Goal: Task Accomplishment & Management: Manage account settings

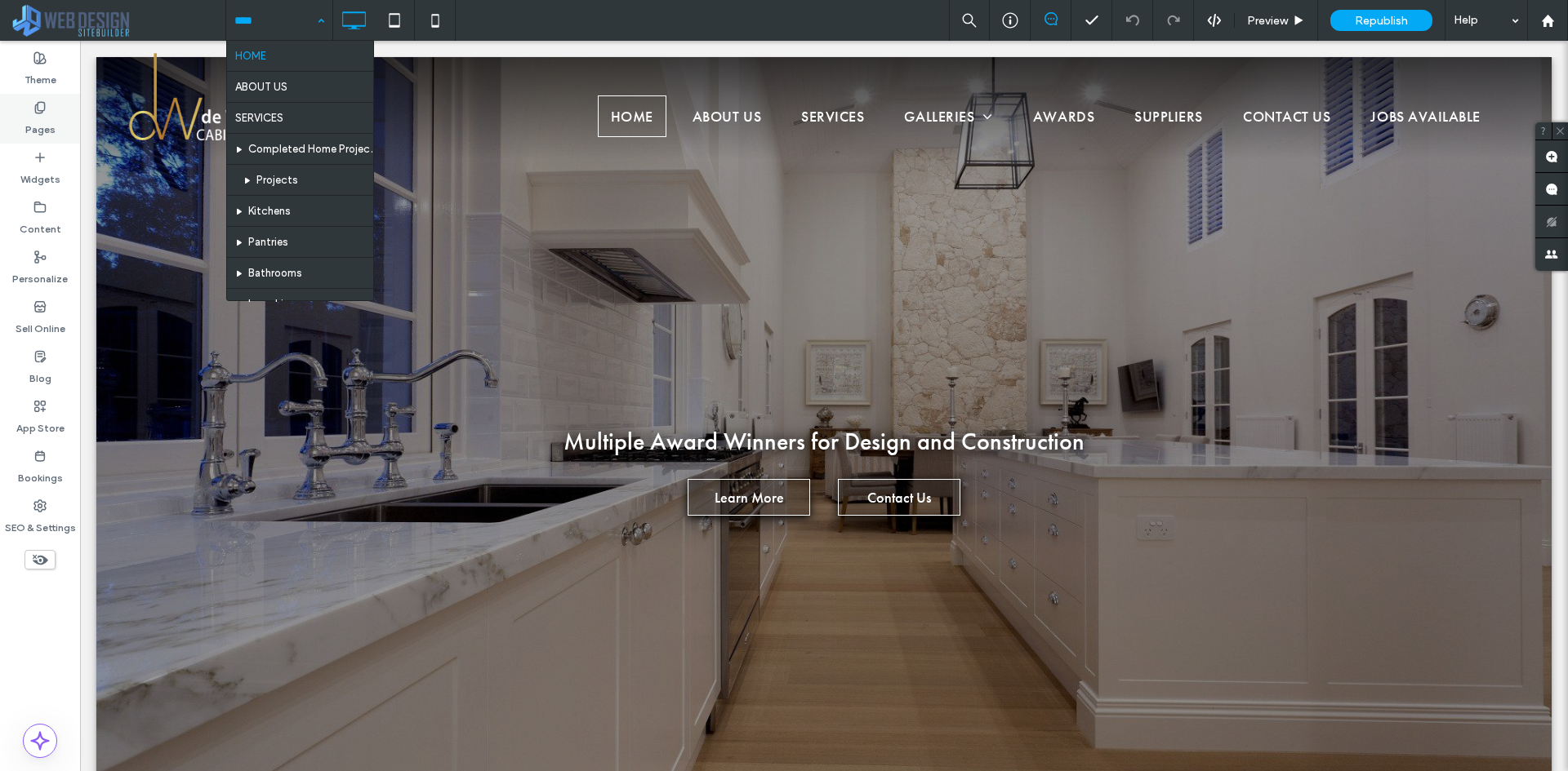
click at [52, 116] on label "Pages" at bounding box center [40, 125] width 31 height 23
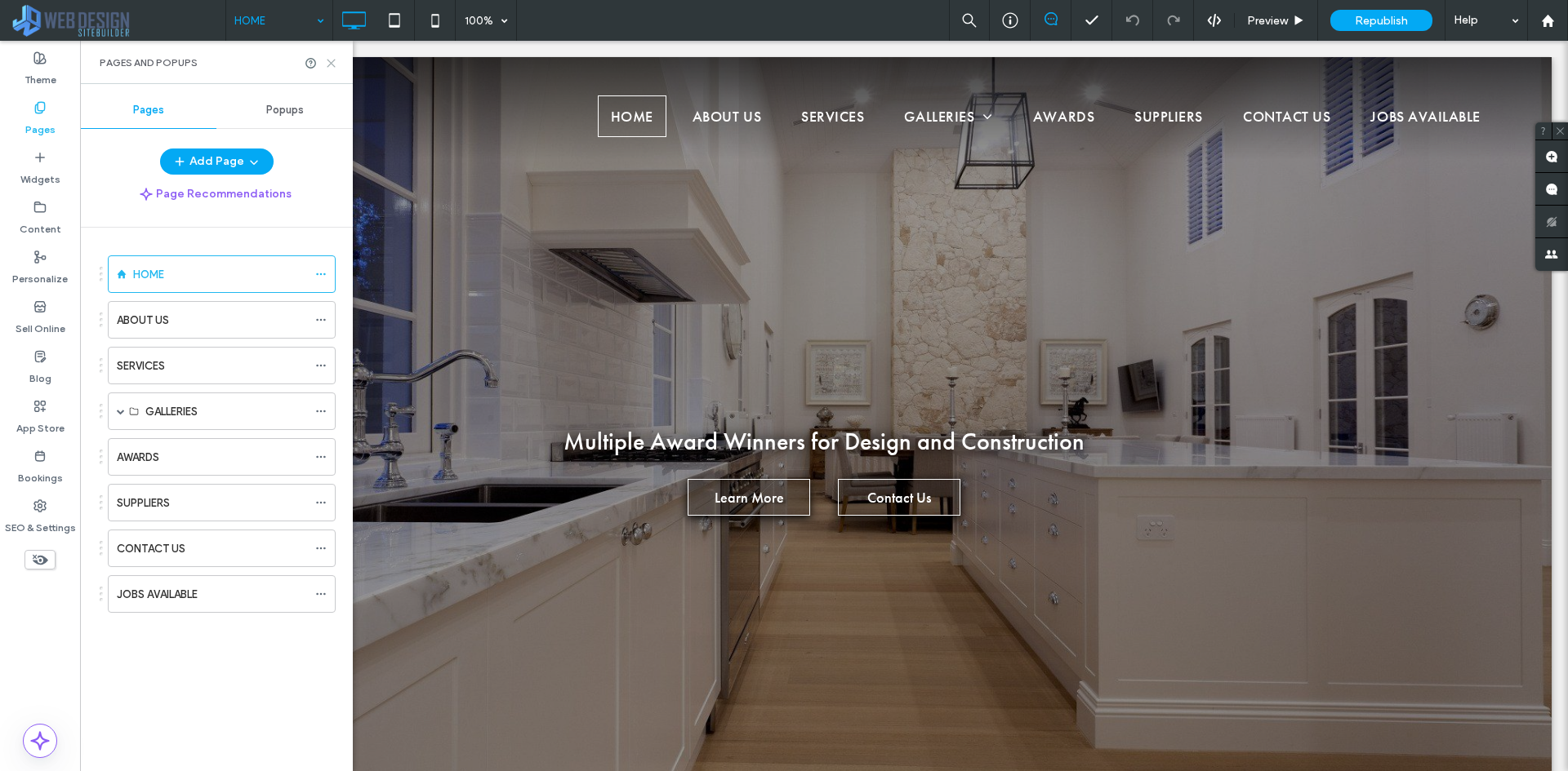
click at [332, 58] on icon at bounding box center [330, 63] width 12 height 12
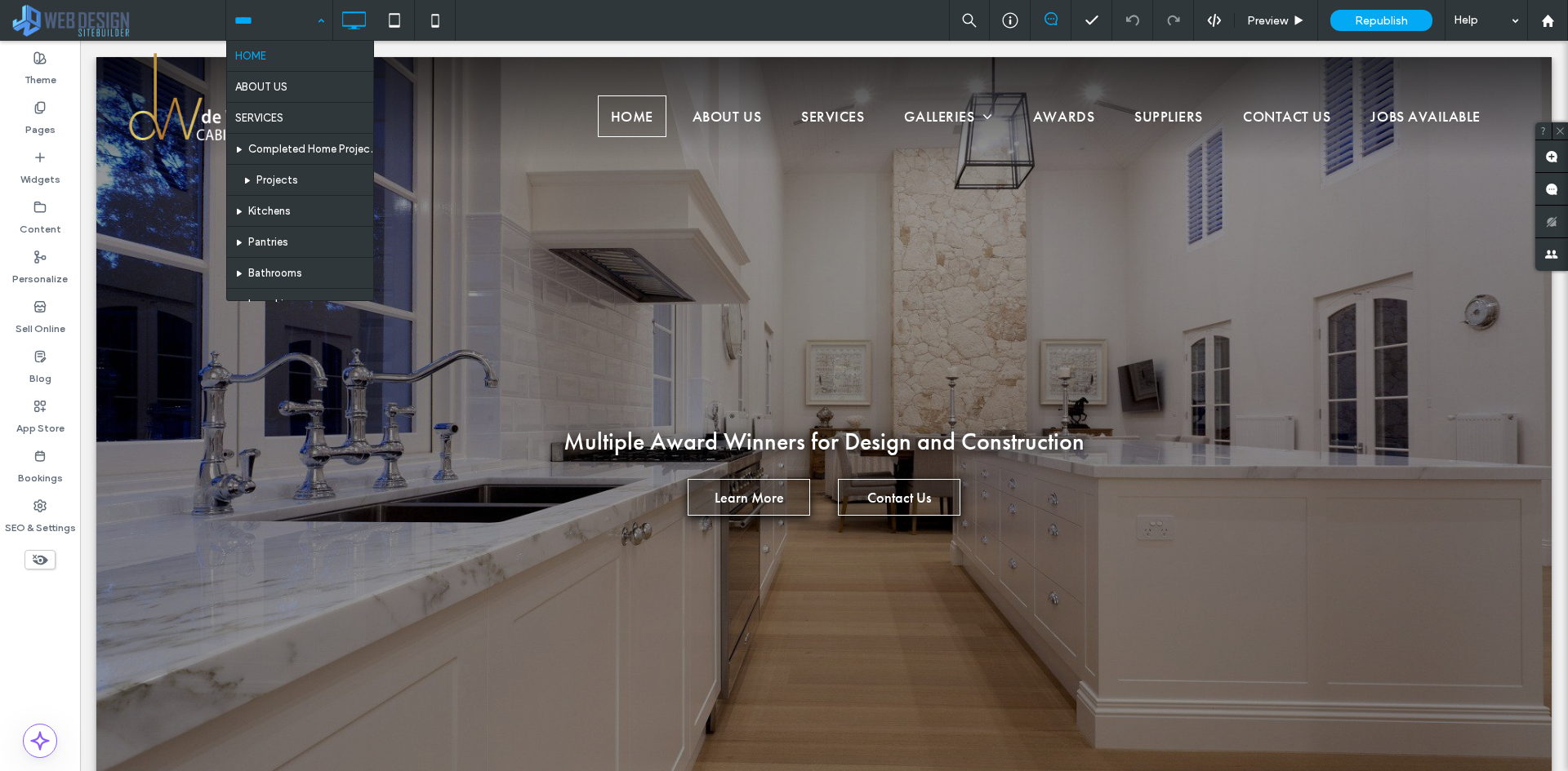
drag, startPoint x: 297, startPoint y: 28, endPoint x: 227, endPoint y: 0, distance: 75.4
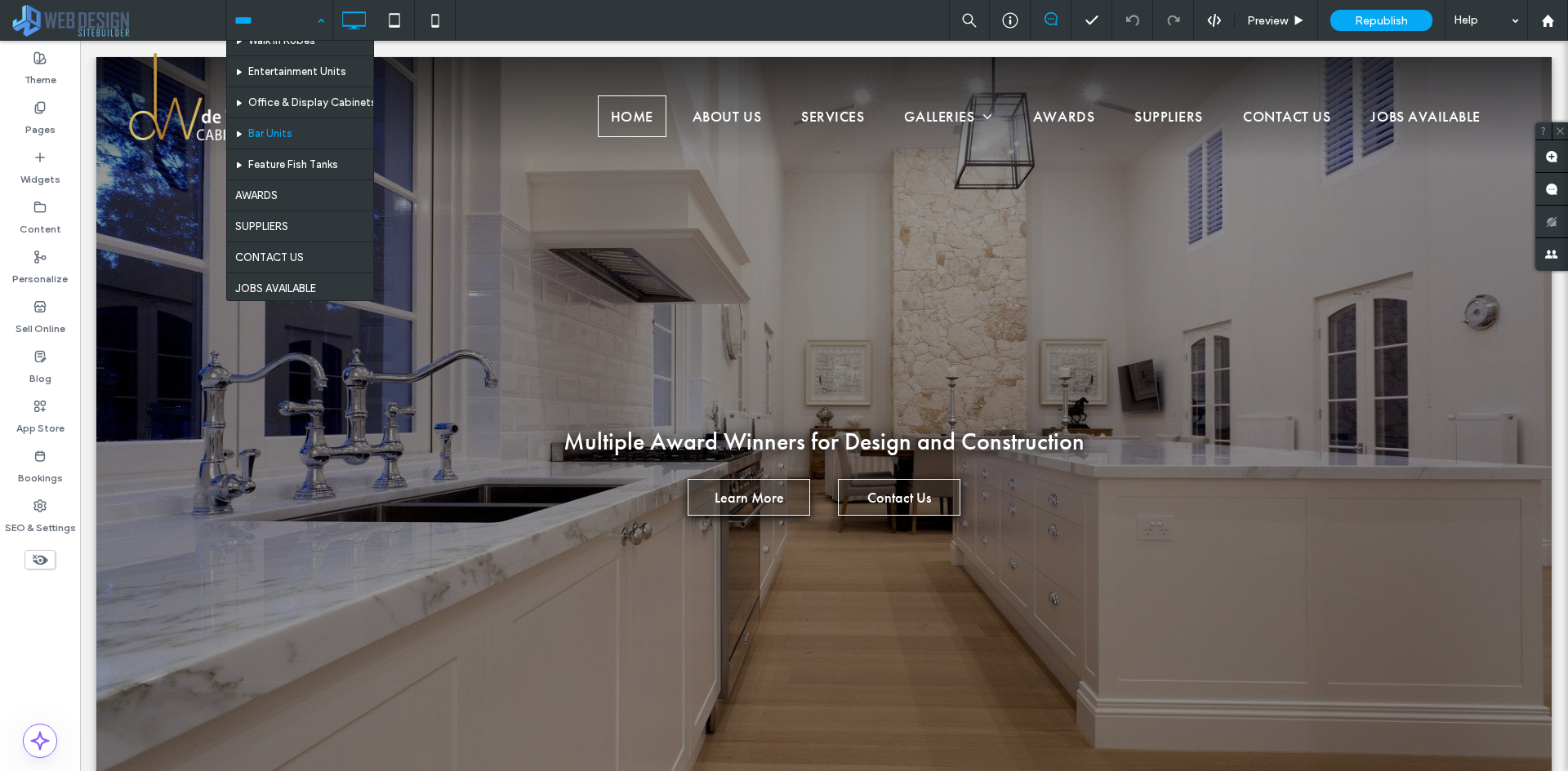
scroll to position [296, 0]
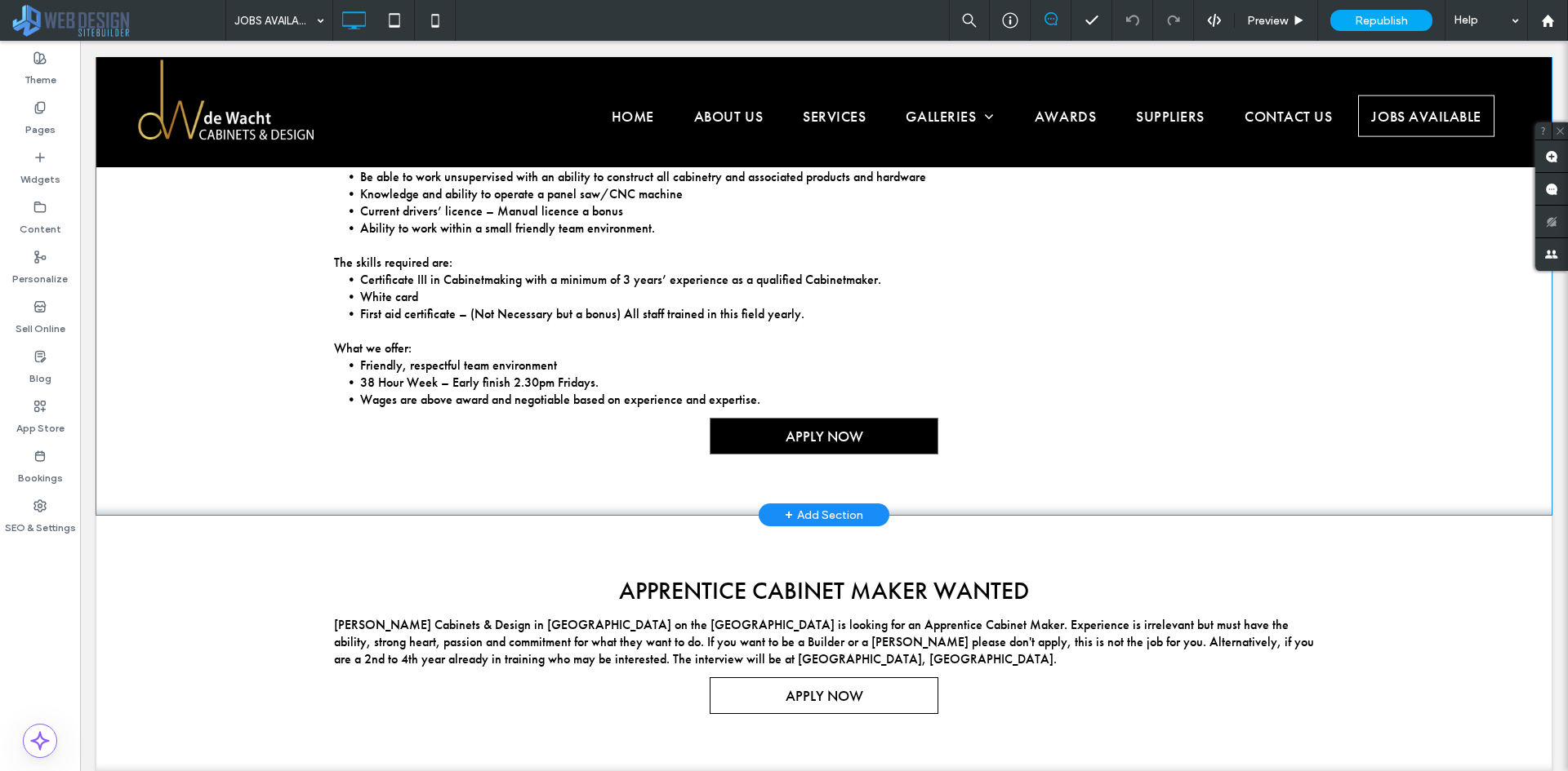
scroll to position [408, 0]
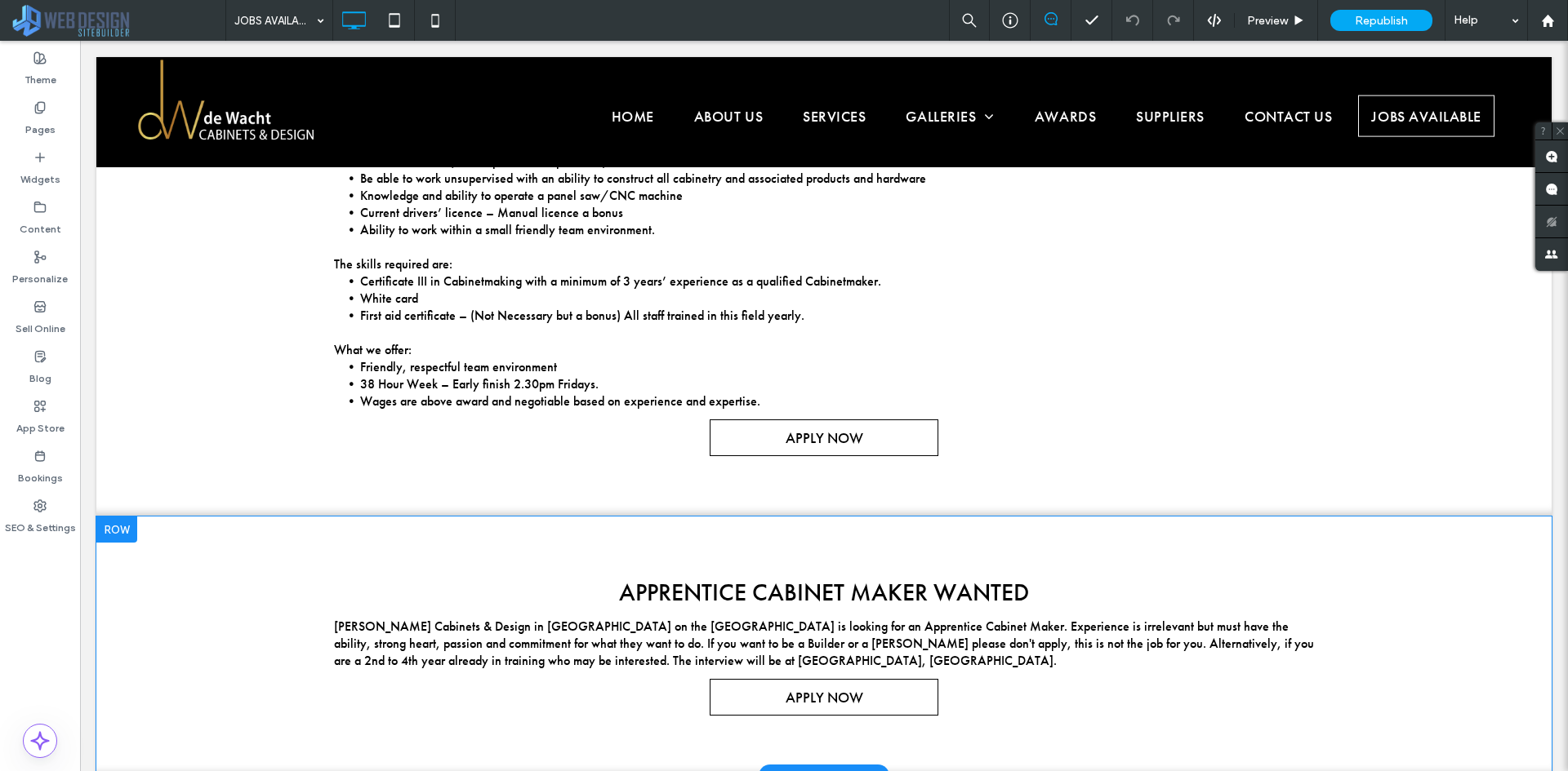
click at [119, 529] on div at bounding box center [117, 530] width 41 height 26
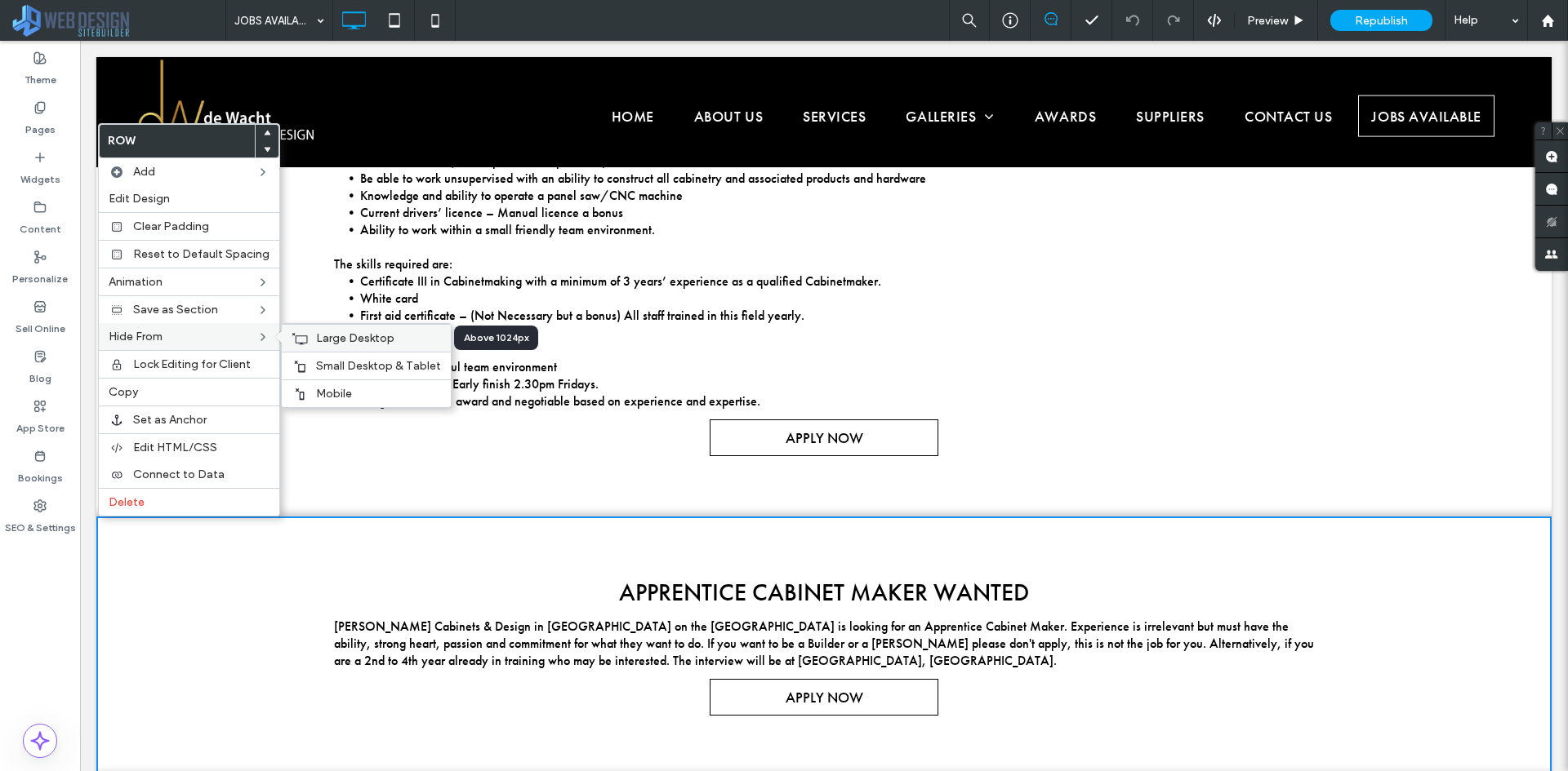
click at [332, 343] on span "Large Desktop" at bounding box center [356, 338] width 78 height 14
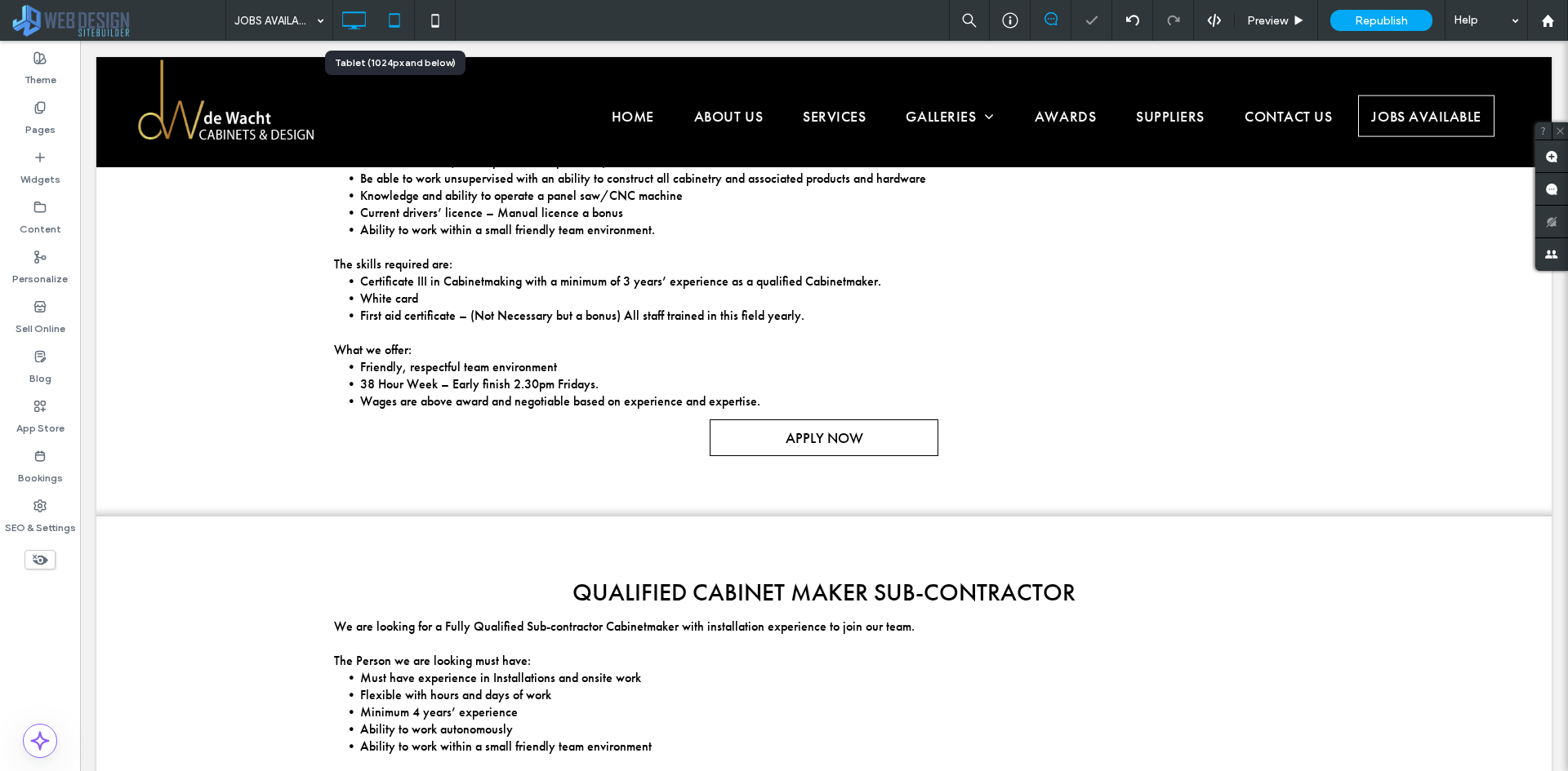
drag, startPoint x: 395, startPoint y: 19, endPoint x: 3, endPoint y: 157, distance: 415.6
click at [395, 19] on icon at bounding box center [394, 19] width 32 height 32
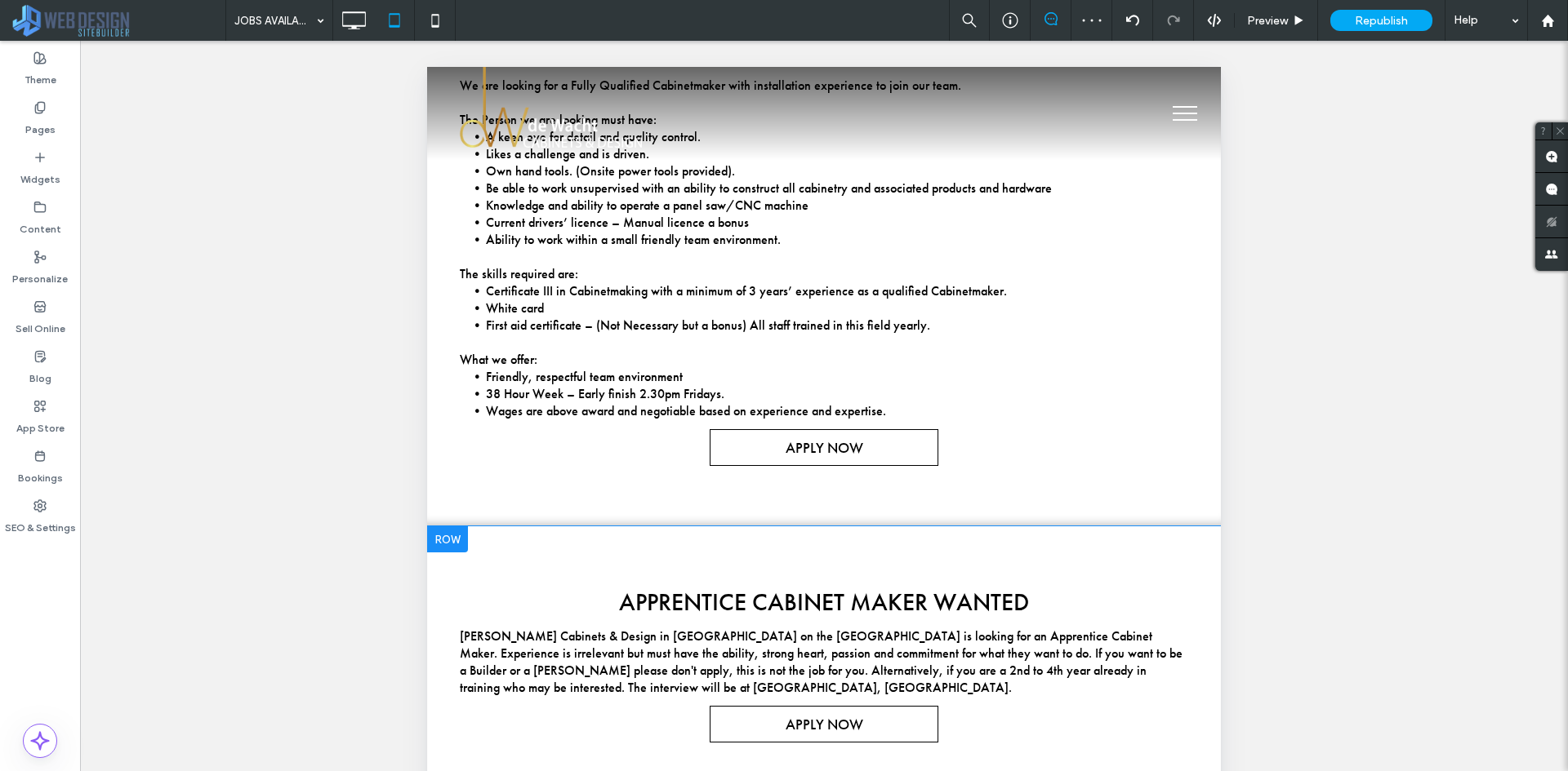
click at [458, 537] on div at bounding box center [447, 540] width 41 height 26
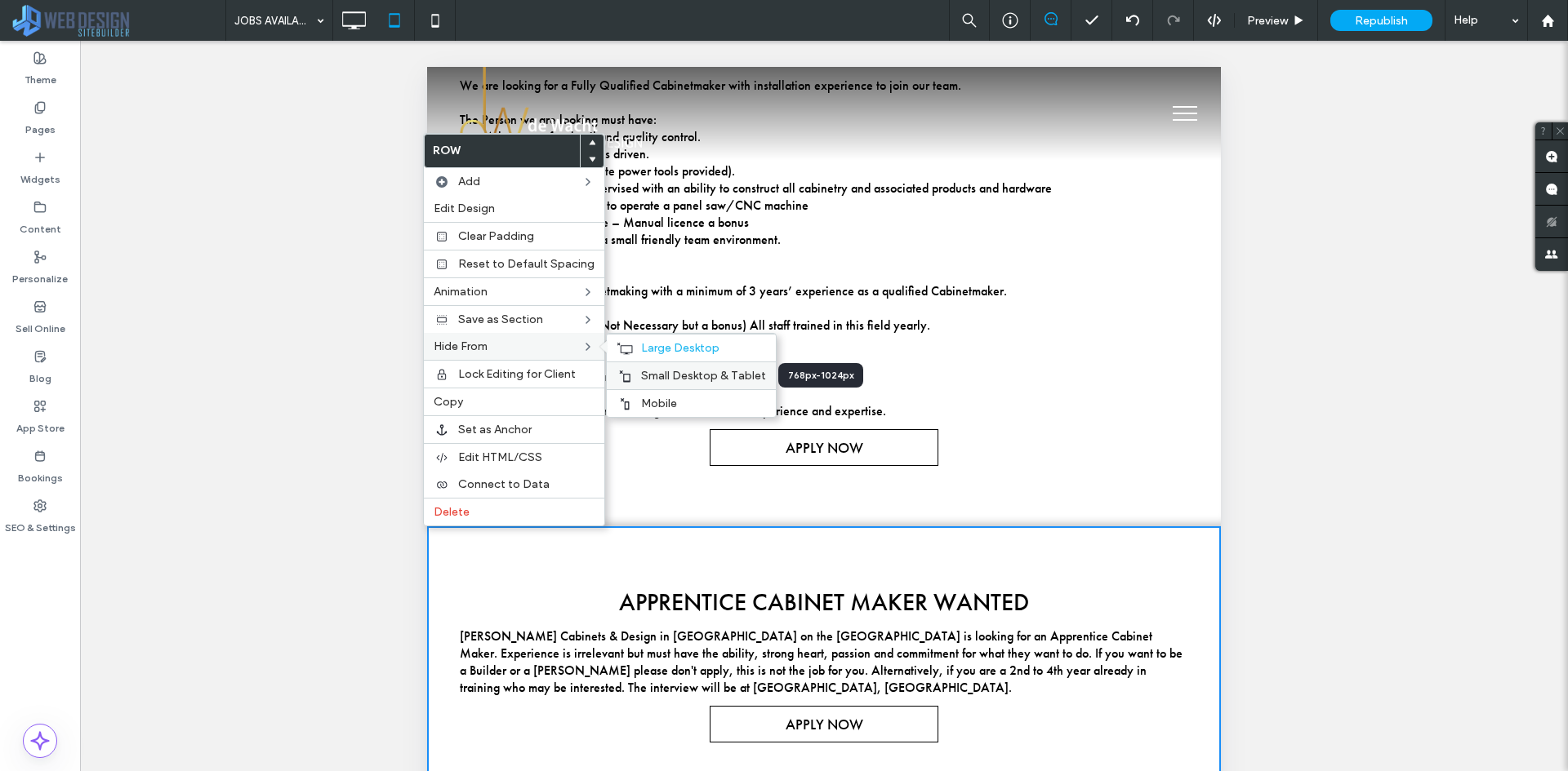
click at [657, 376] on span "Small Desktop & Tablet" at bounding box center [704, 376] width 125 height 14
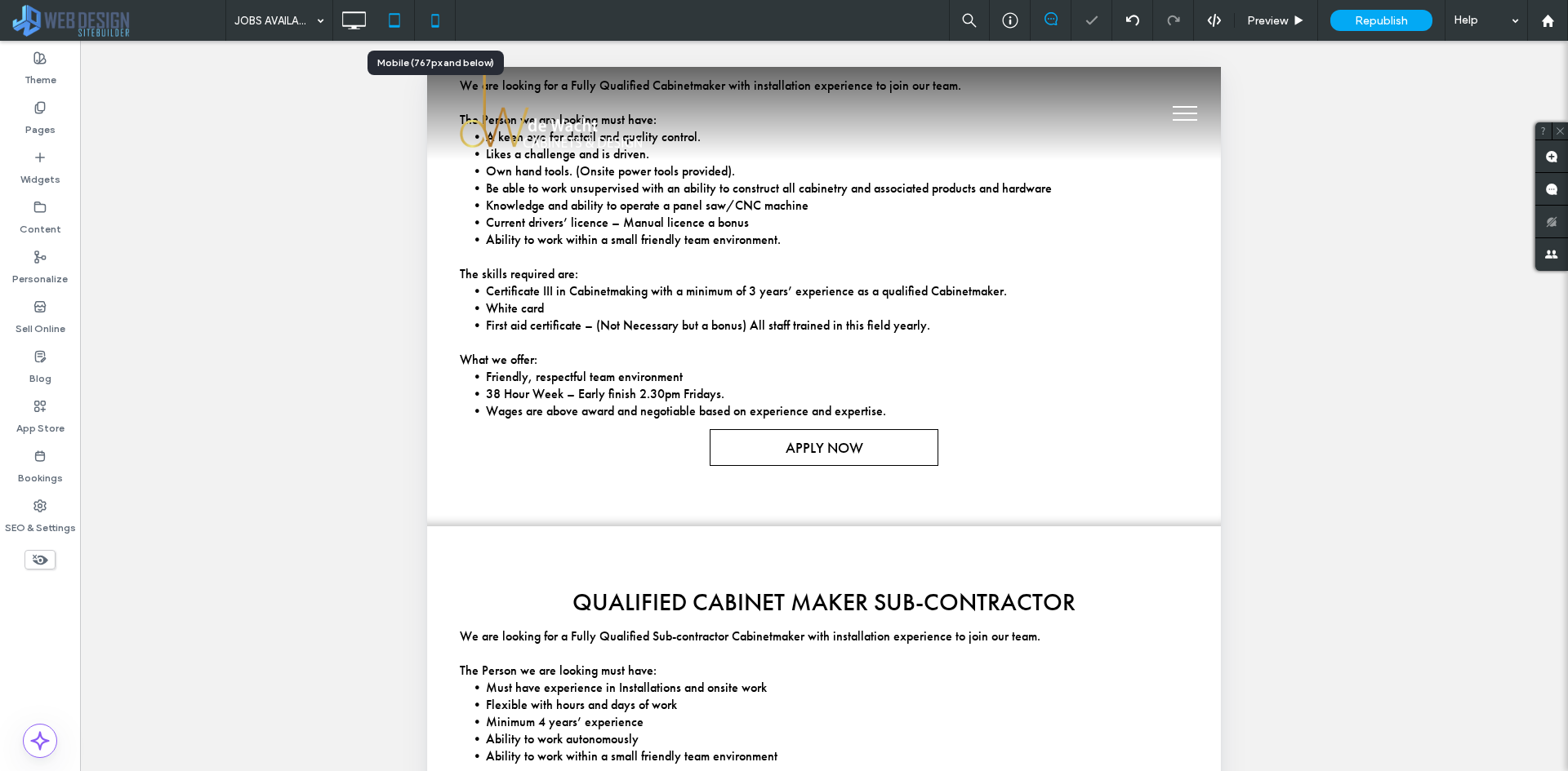
click at [443, 23] on icon at bounding box center [434, 19] width 32 height 32
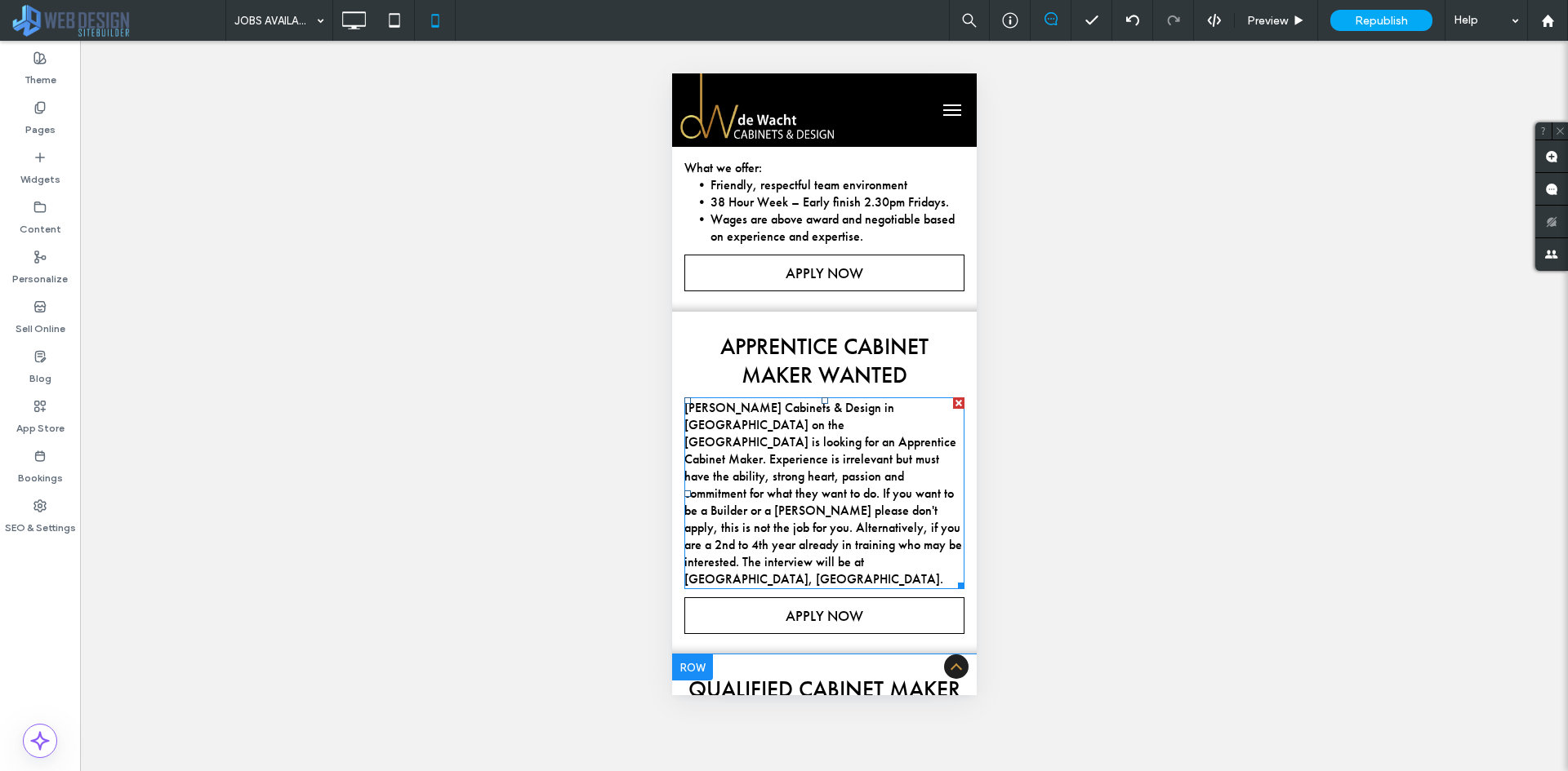
scroll to position [816, 0]
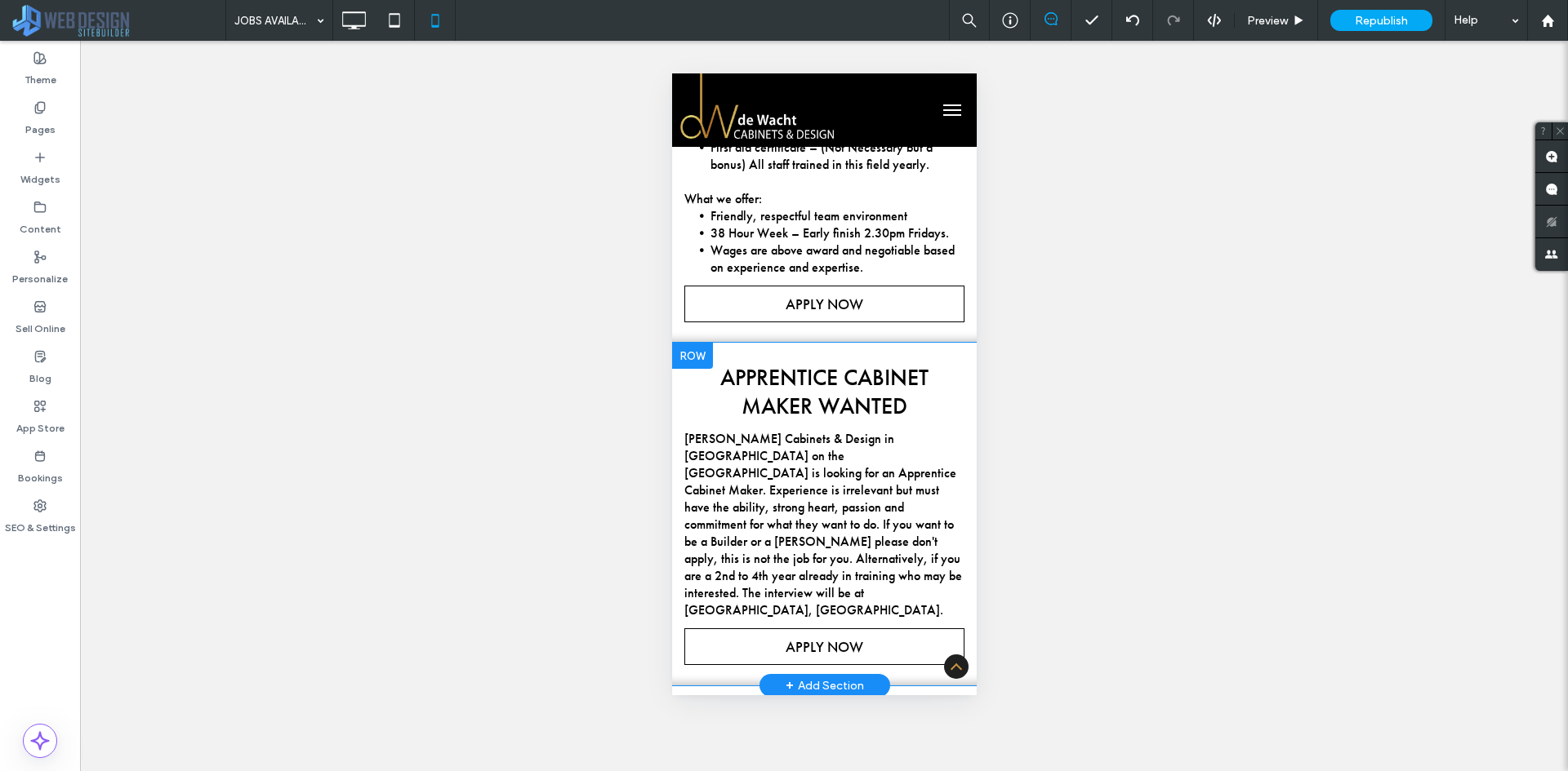
click at [688, 343] on div at bounding box center [692, 356] width 41 height 26
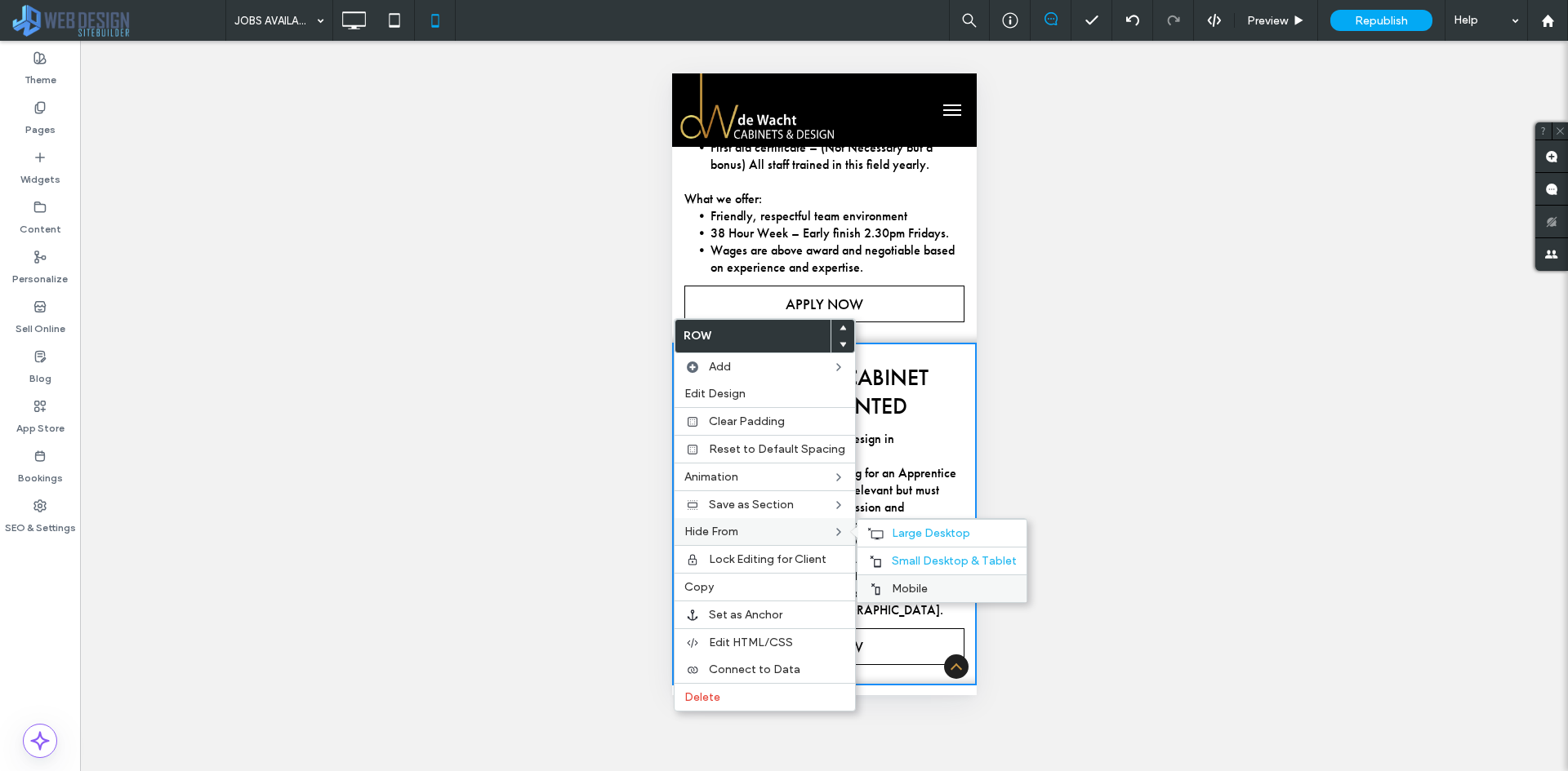
click at [904, 580] on div "Mobile" at bounding box center [942, 588] width 169 height 28
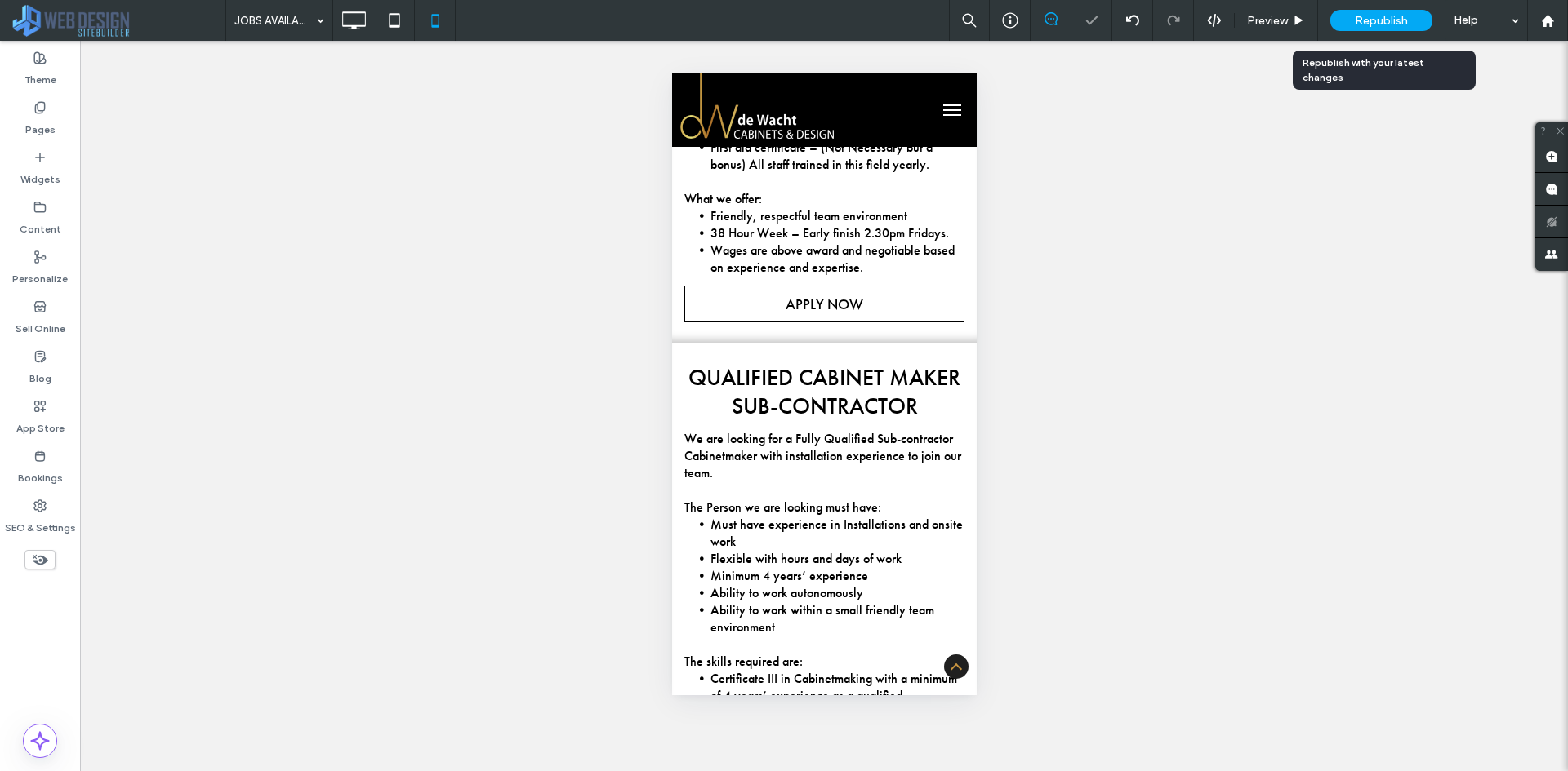
click at [1390, 11] on div "Republish" at bounding box center [1381, 20] width 102 height 21
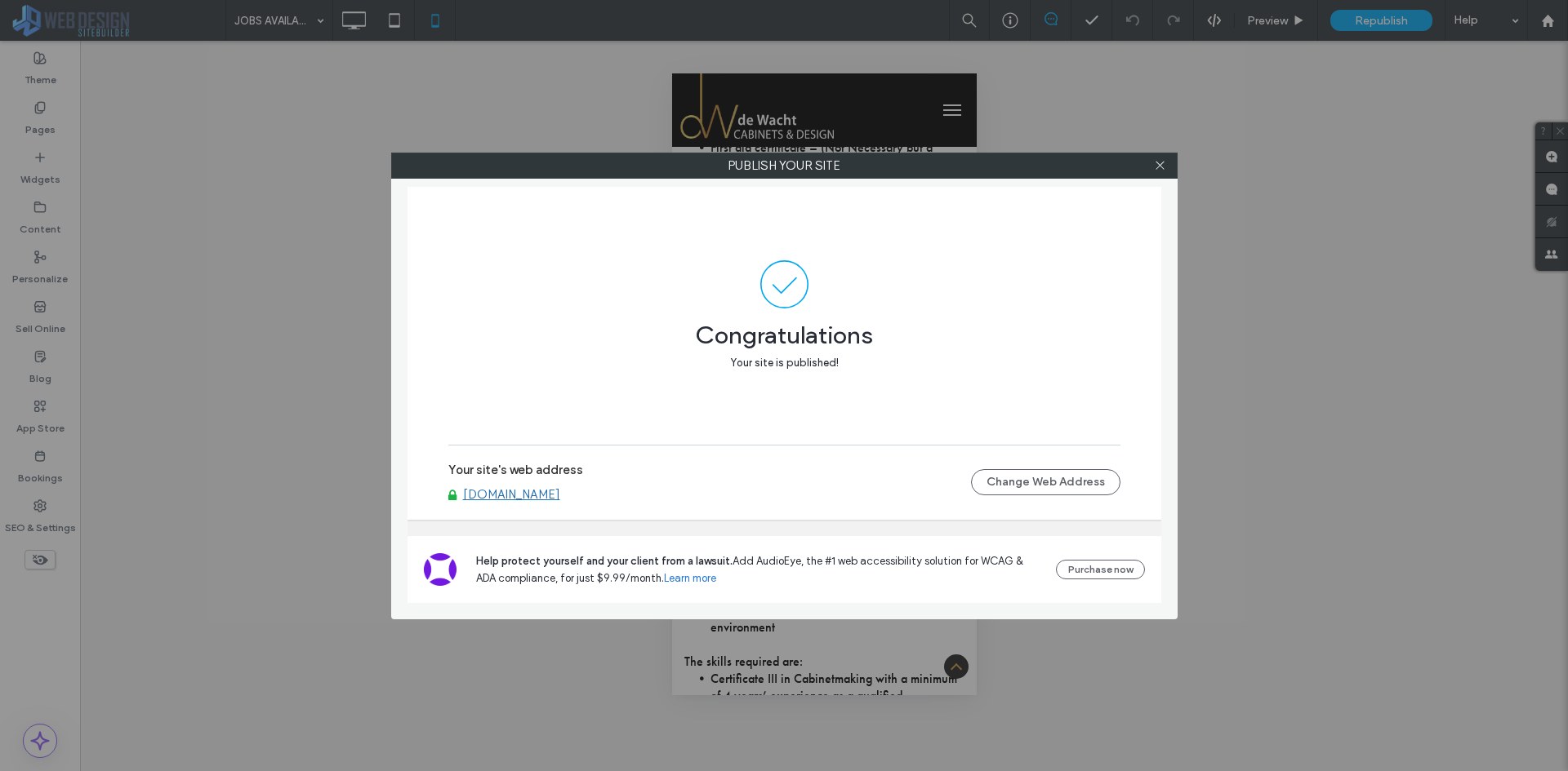
click at [1167, 162] on div at bounding box center [1160, 165] width 24 height 24
click at [1164, 166] on icon at bounding box center [1160, 165] width 12 height 12
